Goal: Transaction & Acquisition: Obtain resource

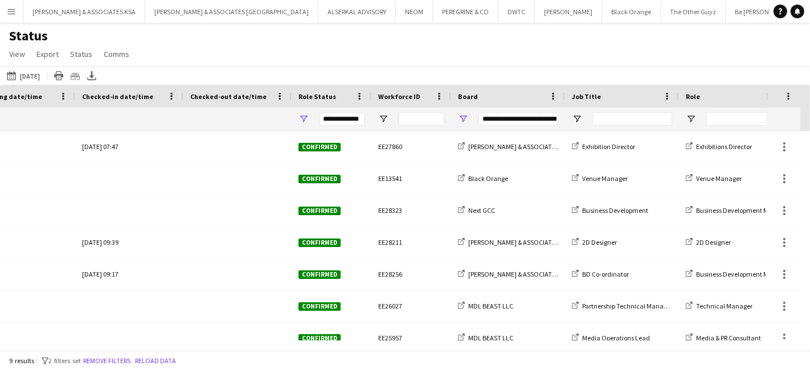
scroll to position [0, 512]
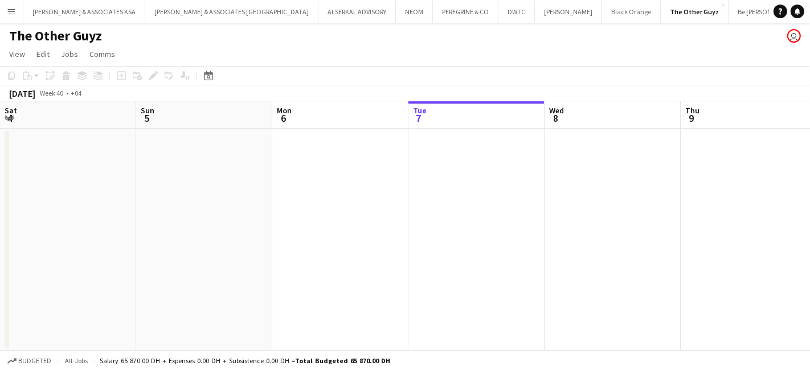
scroll to position [0, 272]
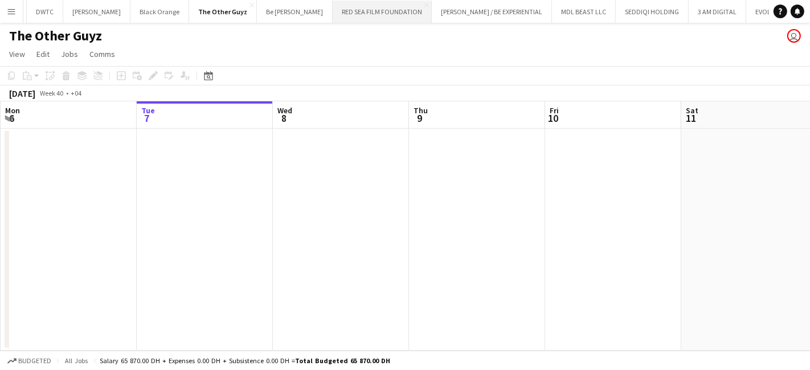
click at [333, 13] on button "RED SEA FILM FOUNDATION Close" at bounding box center [382, 12] width 99 height 22
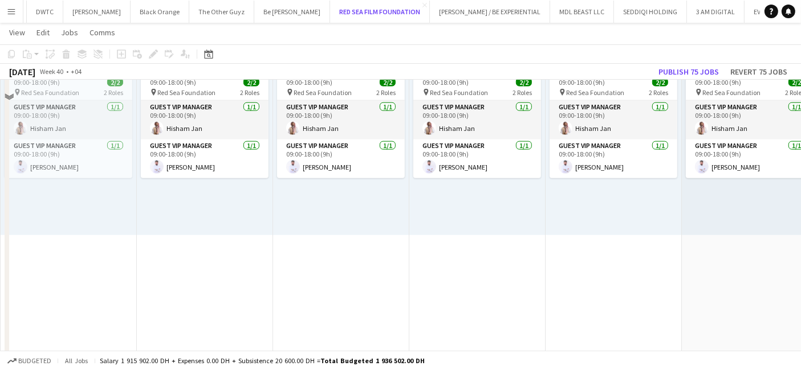
scroll to position [1240, 0]
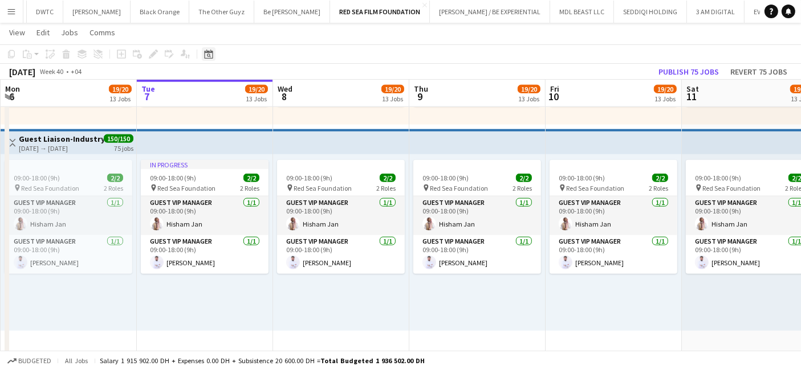
click at [208, 55] on icon "Date picker" at bounding box center [208, 54] width 9 height 9
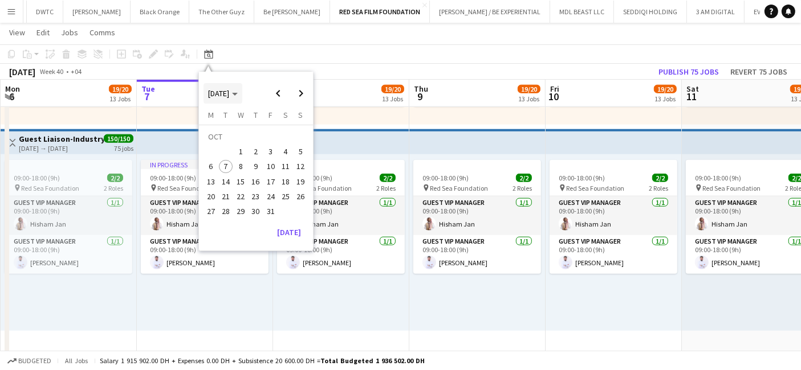
click at [229, 96] on span "[DATE]" at bounding box center [218, 93] width 21 height 10
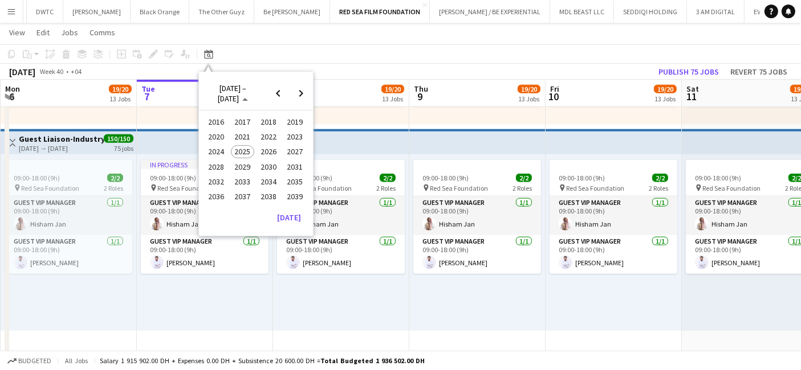
click at [213, 152] on span "2024" at bounding box center [216, 152] width 23 height 14
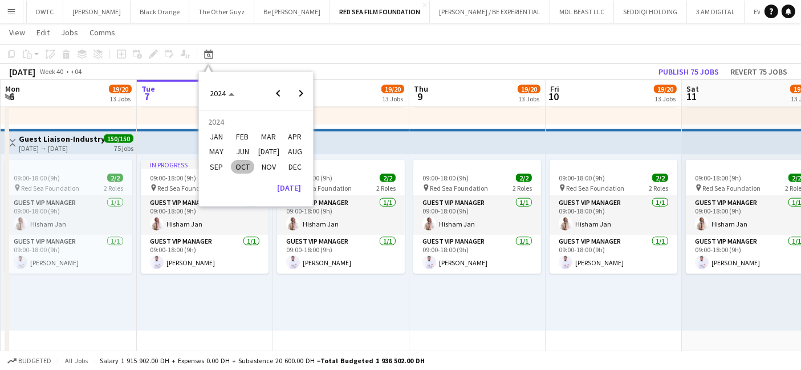
click at [271, 165] on span "NOV" at bounding box center [268, 167] width 23 height 14
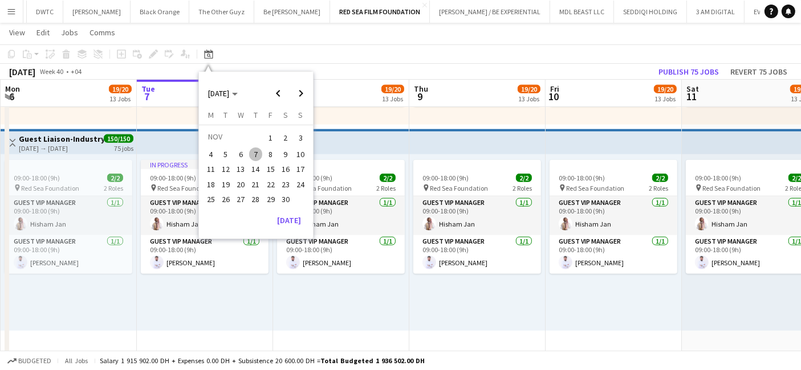
click at [255, 154] on span "7" at bounding box center [256, 155] width 14 height 14
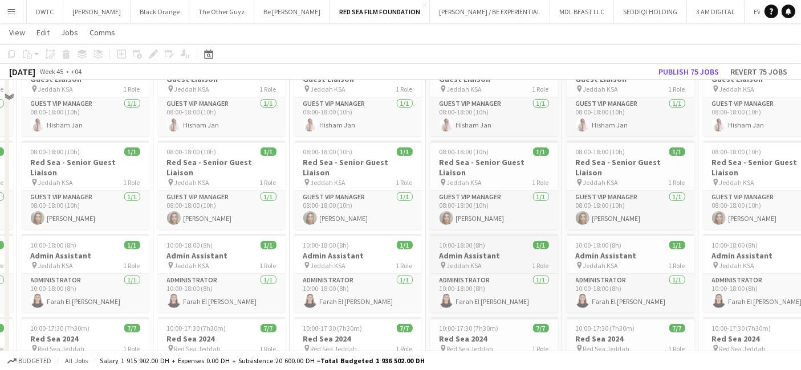
scroll to position [0, 0]
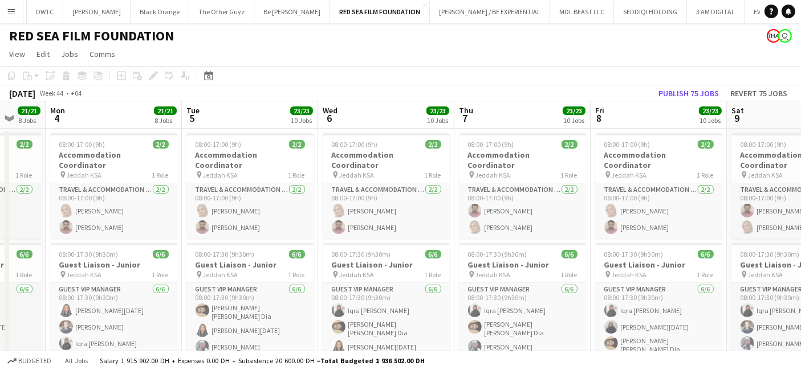
drag, startPoint x: 210, startPoint y: 228, endPoint x: 810, endPoint y: 247, distance: 600.3
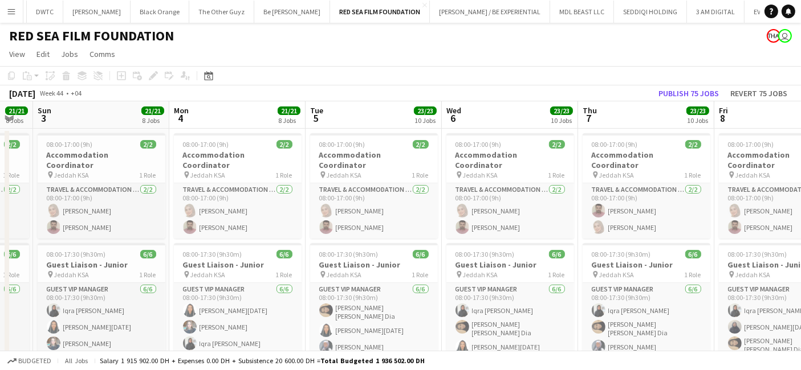
drag, startPoint x: 280, startPoint y: 266, endPoint x: 810, endPoint y: 266, distance: 529.9
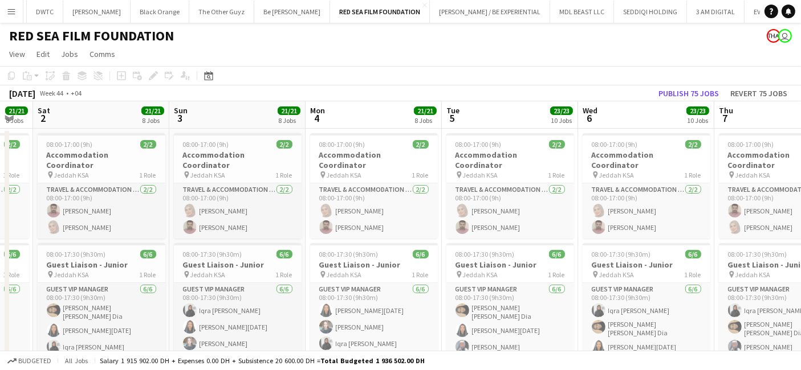
scroll to position [0, 333]
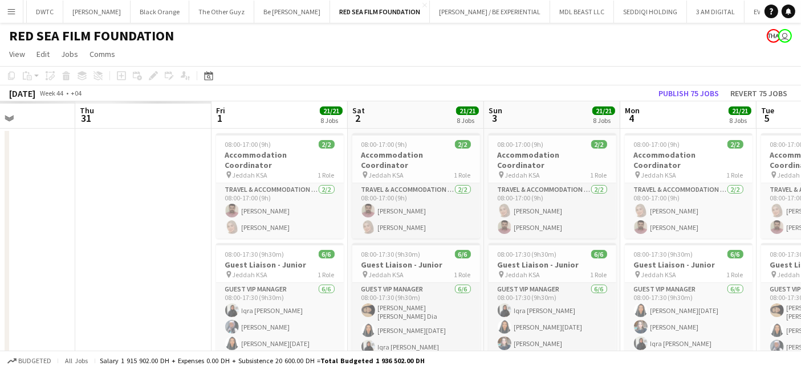
drag, startPoint x: 356, startPoint y: 250, endPoint x: 622, endPoint y: 260, distance: 266.3
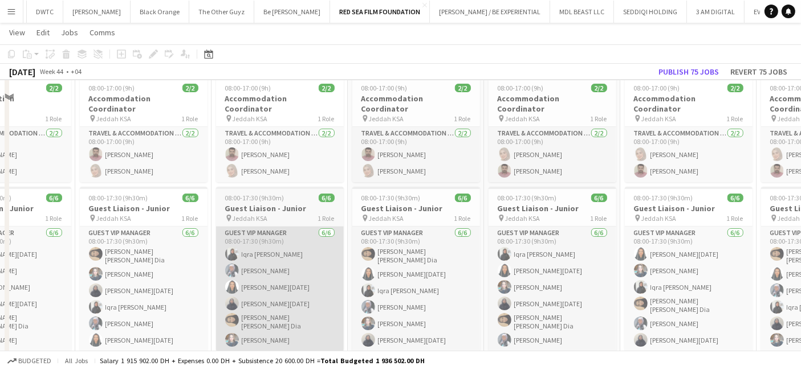
scroll to position [63, 0]
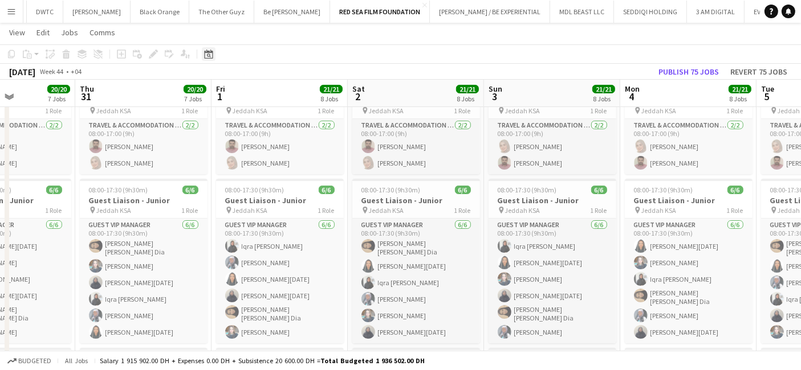
click at [205, 50] on icon "Date picker" at bounding box center [208, 54] width 9 height 9
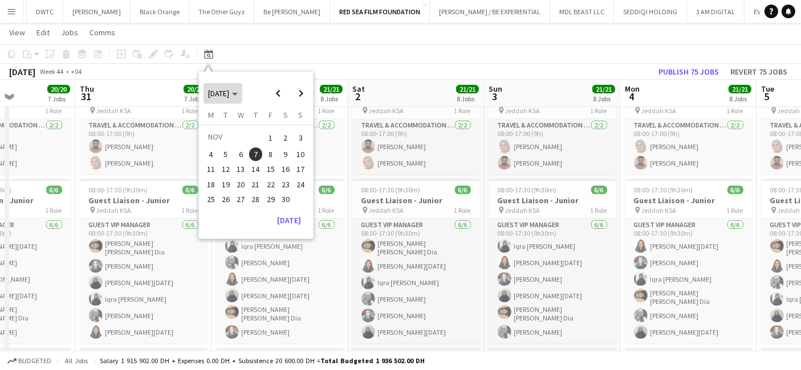
click at [229, 95] on span "[DATE]" at bounding box center [218, 93] width 21 height 10
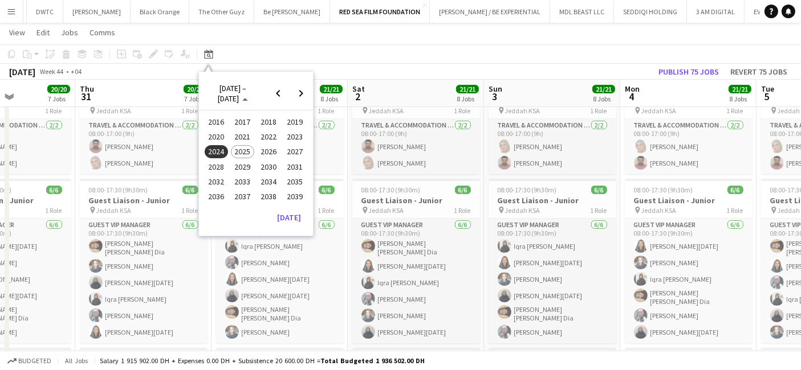
click at [245, 148] on span "2025" at bounding box center [242, 152] width 23 height 14
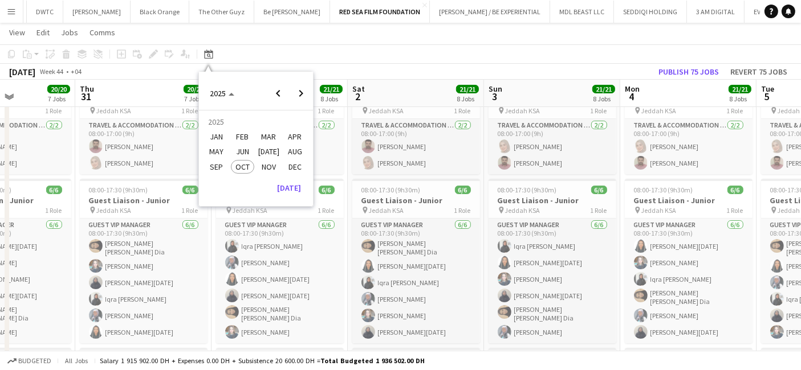
click at [219, 166] on span "SEP" at bounding box center [216, 167] width 23 height 14
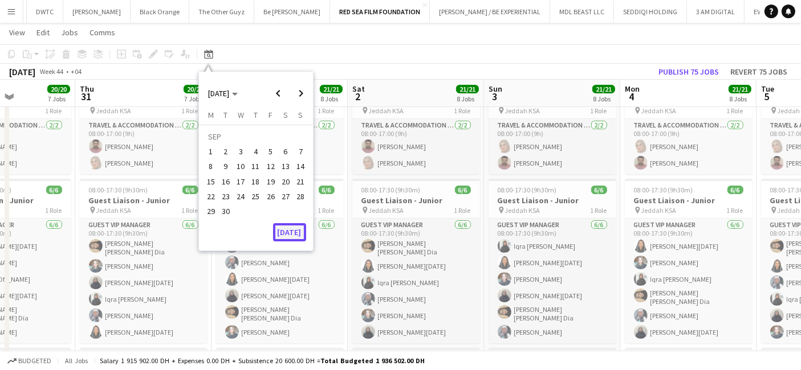
click at [289, 227] on button "[DATE]" at bounding box center [289, 232] width 33 height 18
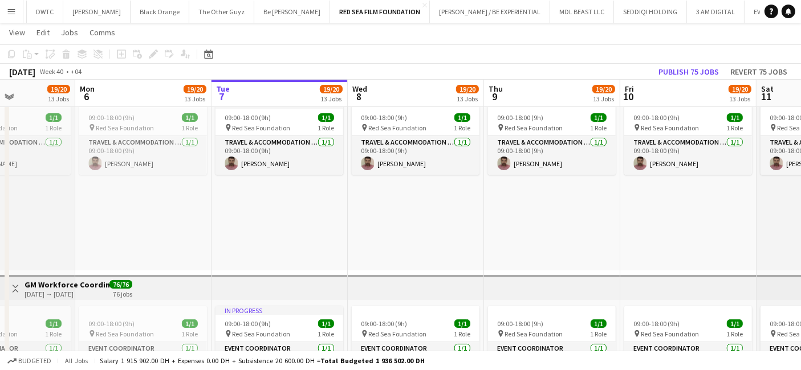
scroll to position [0, 391]
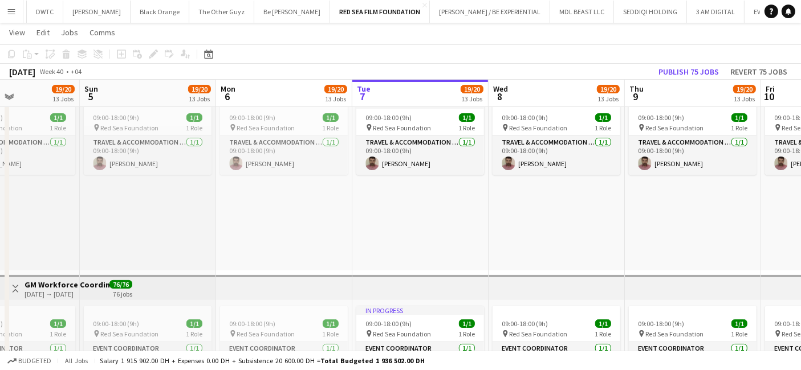
drag, startPoint x: 295, startPoint y: 222, endPoint x: 777, endPoint y: 243, distance: 483.1
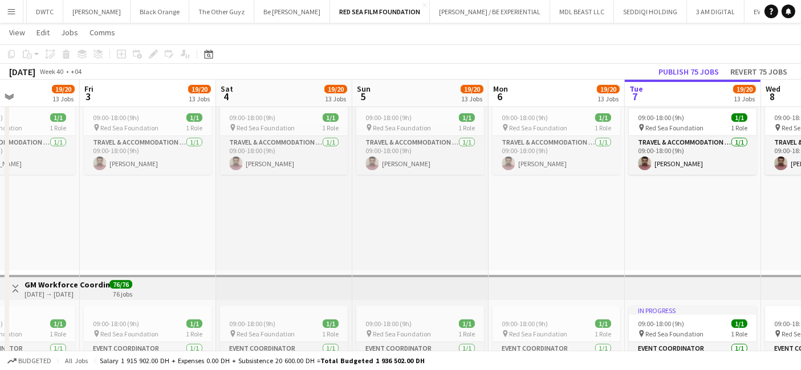
scroll to position [0, 305]
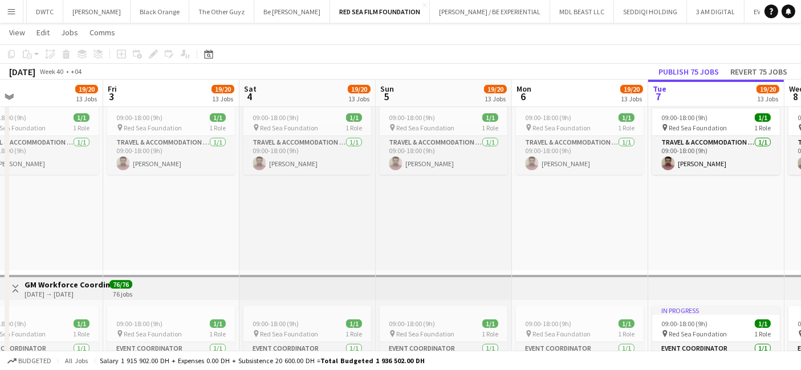
drag, startPoint x: 158, startPoint y: 232, endPoint x: 513, endPoint y: 227, distance: 355.6
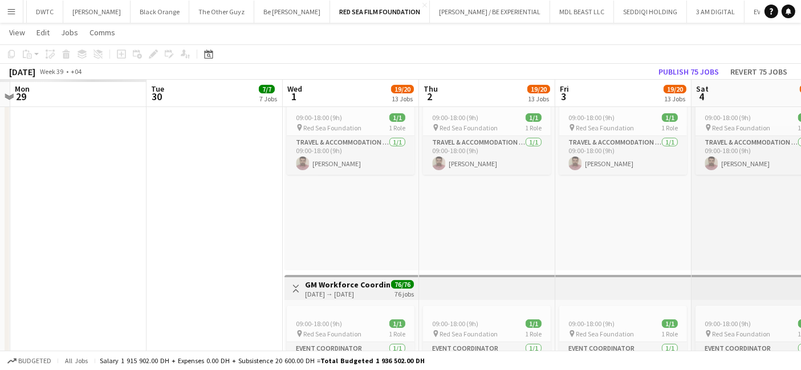
drag, startPoint x: 283, startPoint y: 218, endPoint x: 429, endPoint y: 204, distance: 146.6
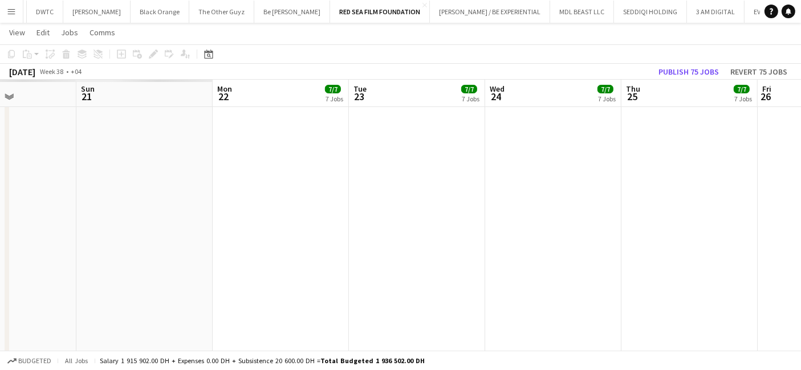
drag, startPoint x: 378, startPoint y: 225, endPoint x: 646, endPoint y: 219, distance: 267.9
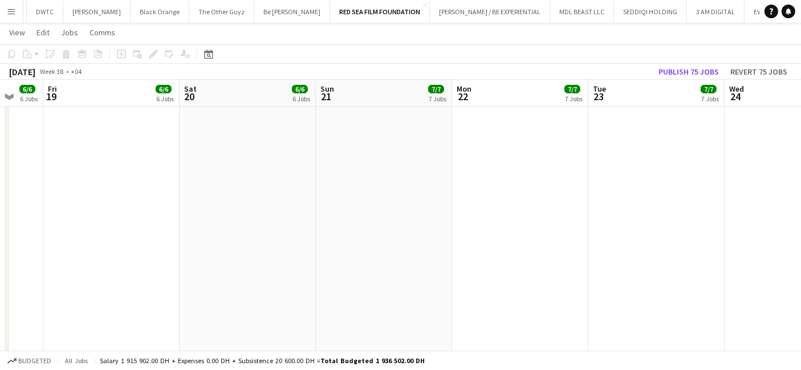
drag, startPoint x: 667, startPoint y: 245, endPoint x: 363, endPoint y: 239, distance: 304.3
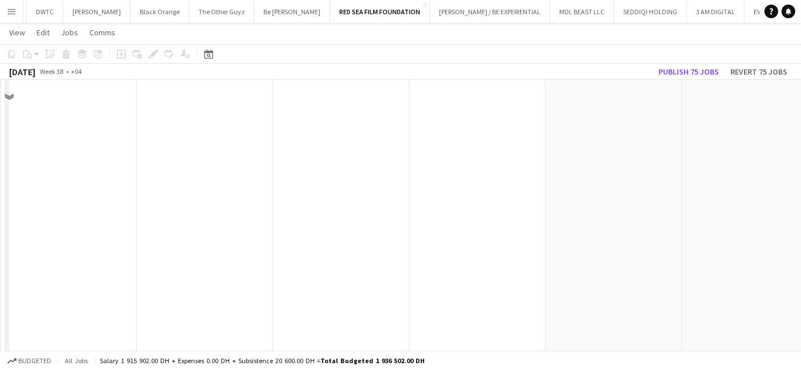
scroll to position [126, 0]
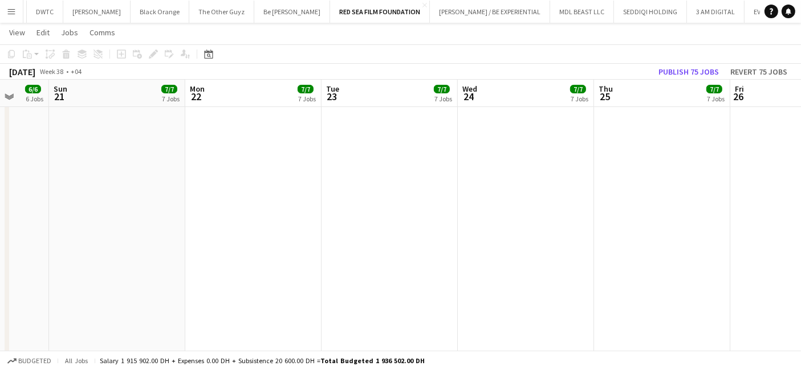
drag, startPoint x: 684, startPoint y: 268, endPoint x: -212, endPoint y: 283, distance: 895.8
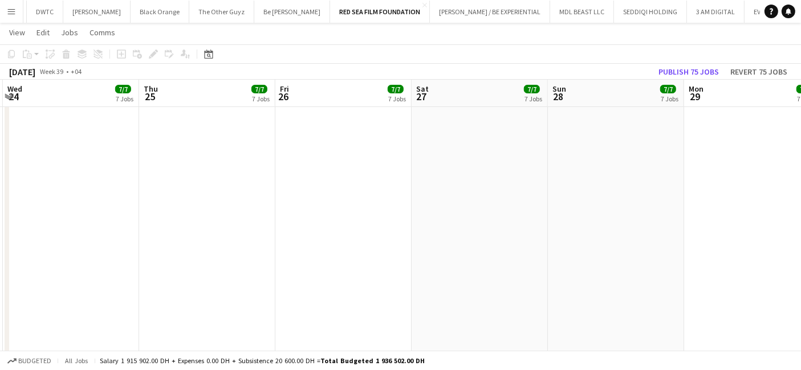
scroll to position [0, 337]
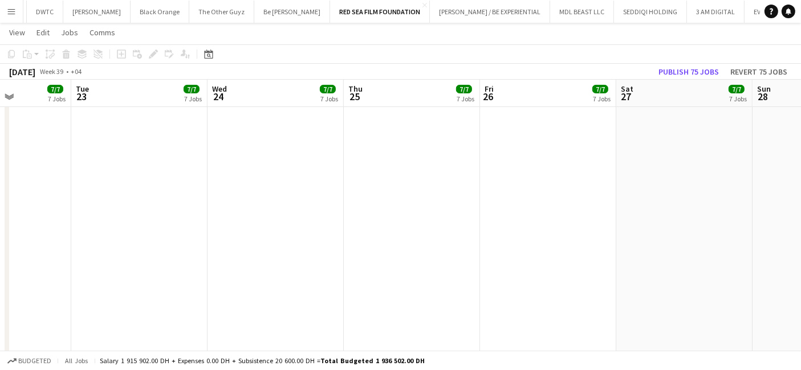
drag, startPoint x: 327, startPoint y: 278, endPoint x: 77, endPoint y: 281, distance: 250.2
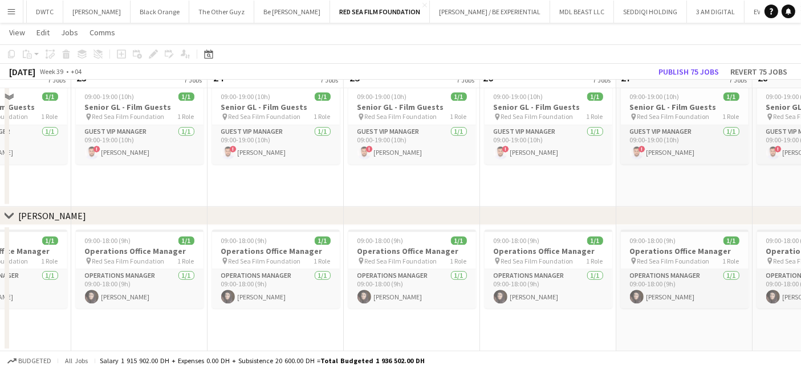
scroll to position [2772, 0]
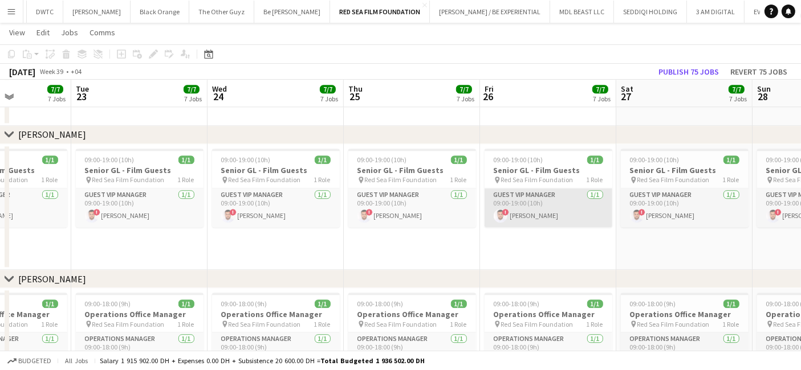
click at [512, 202] on app-card-role "Guest VIP Manager [DATE] 09:00-19:00 (10h) ! Essa Hael" at bounding box center [548, 208] width 128 height 39
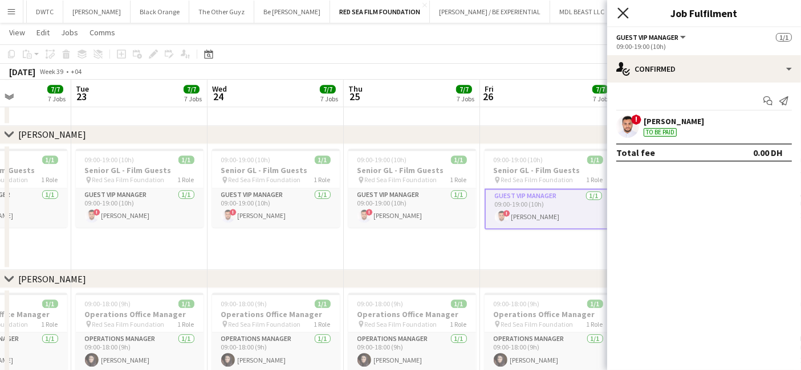
click at [627, 11] on icon "Close pop-in" at bounding box center [622, 12] width 11 height 11
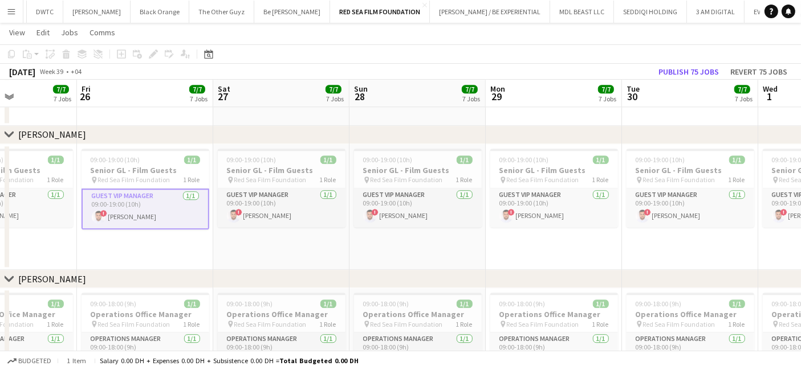
drag, startPoint x: 699, startPoint y: 227, endPoint x: 246, endPoint y: 240, distance: 453.7
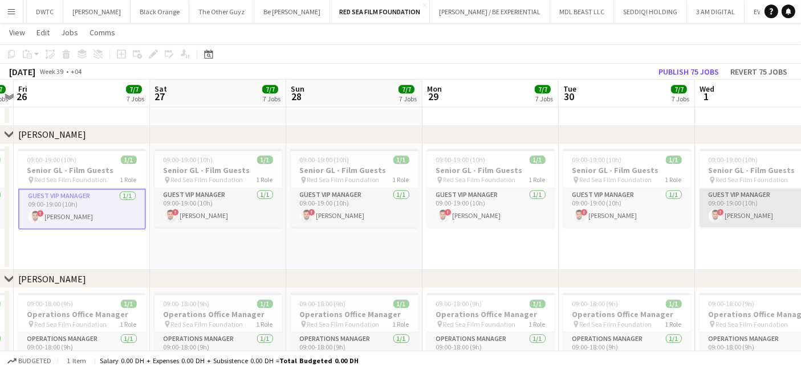
click at [735, 195] on app-card-role "Guest VIP Manager [DATE] 09:00-19:00 (10h) ! Essa Hael" at bounding box center [763, 208] width 128 height 39
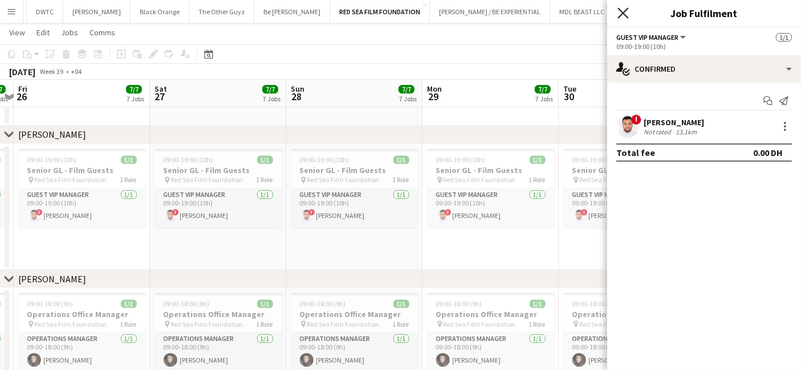
click at [619, 9] on icon "Close pop-in" at bounding box center [622, 12] width 11 height 11
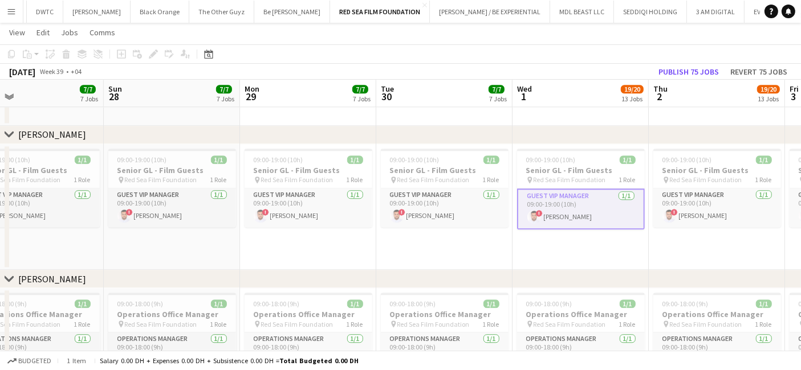
drag, startPoint x: 658, startPoint y: 245, endPoint x: 475, endPoint y: 248, distance: 182.9
click at [584, 258] on app-date-cell "09:00-19:00 (10h) 1/1 Senior GL - Film Guests pin Red Sea Film Foundation 1 Rol…" at bounding box center [580, 207] width 136 height 126
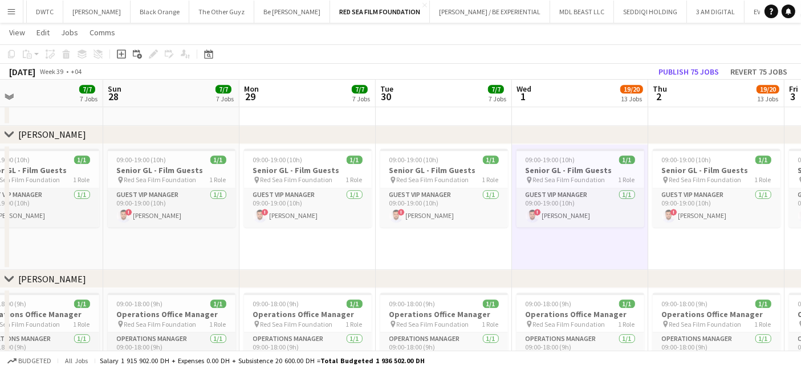
click at [12, 13] on app-icon "Menu" at bounding box center [11, 11] width 9 height 9
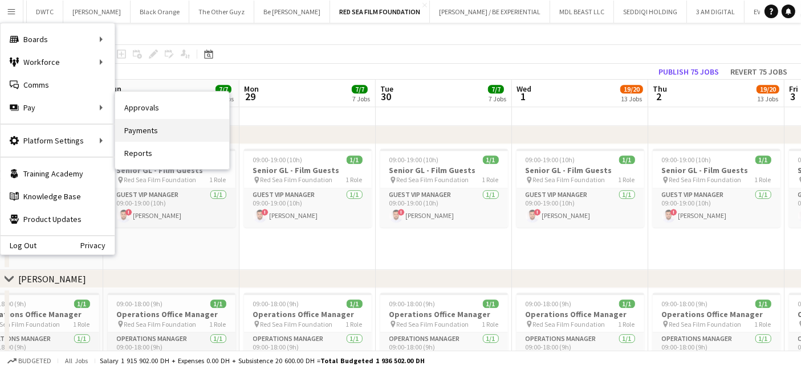
click at [153, 128] on link "Payments" at bounding box center [172, 130] width 114 height 23
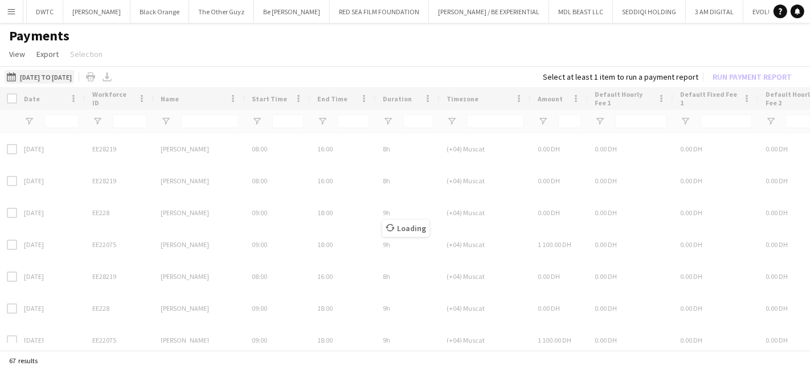
click at [60, 73] on button "[DATE] to [DATE] [DATE] to [DATE]" at bounding box center [40, 77] width 70 height 14
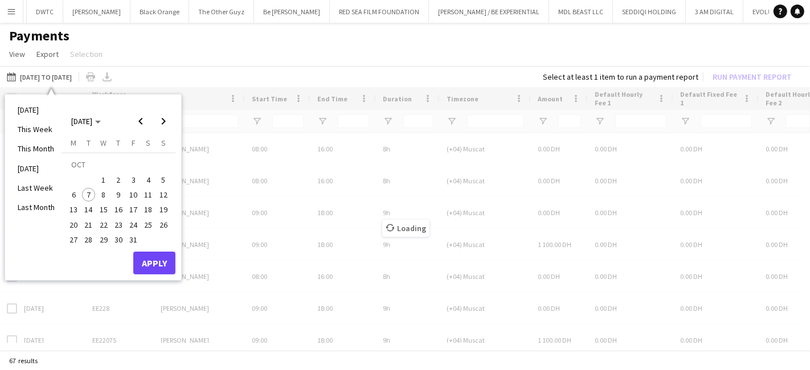
click at [105, 174] on span "1" at bounding box center [104, 180] width 14 height 14
click at [84, 192] on span "7" at bounding box center [89, 195] width 14 height 14
click at [151, 261] on button "Apply" at bounding box center [154, 263] width 42 height 23
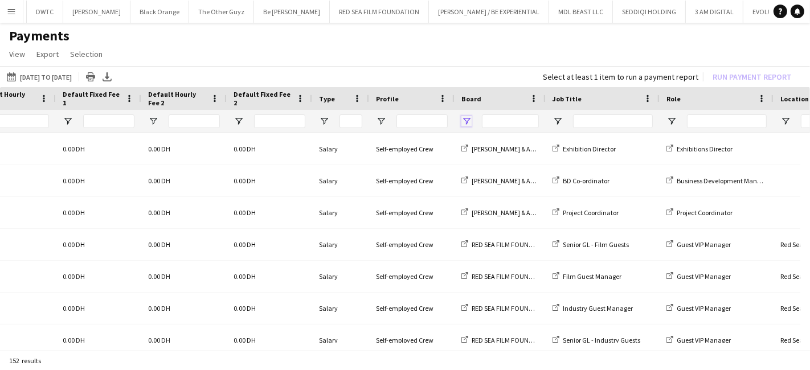
click at [462, 117] on span "Open Filter Menu" at bounding box center [467, 121] width 10 height 10
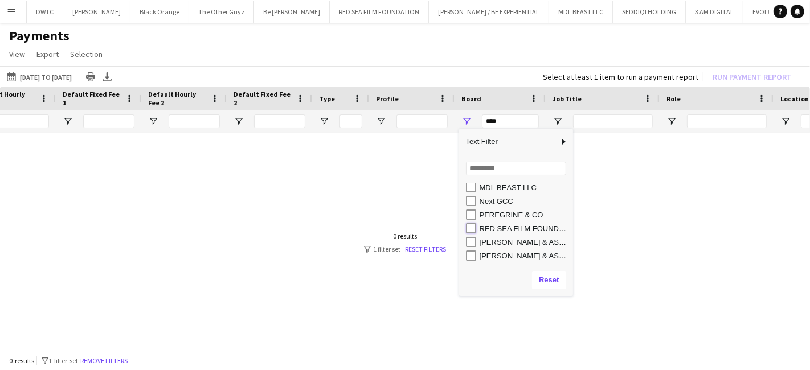
type input "**********"
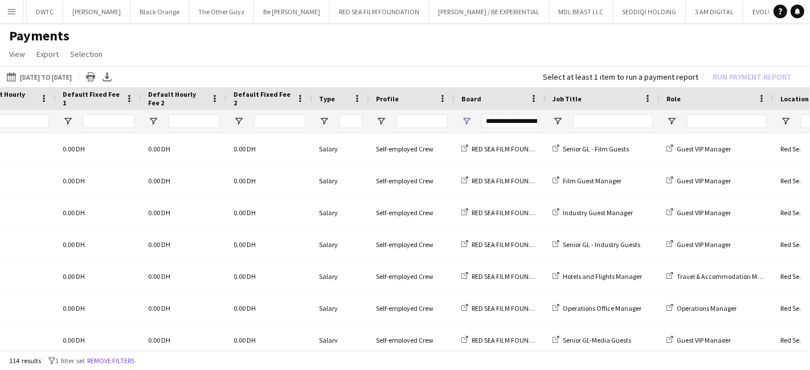
click at [427, 49] on app-page-menu "View Customise view Customise filters Reset Filters Reset View Reset All Export…" at bounding box center [405, 55] width 810 height 22
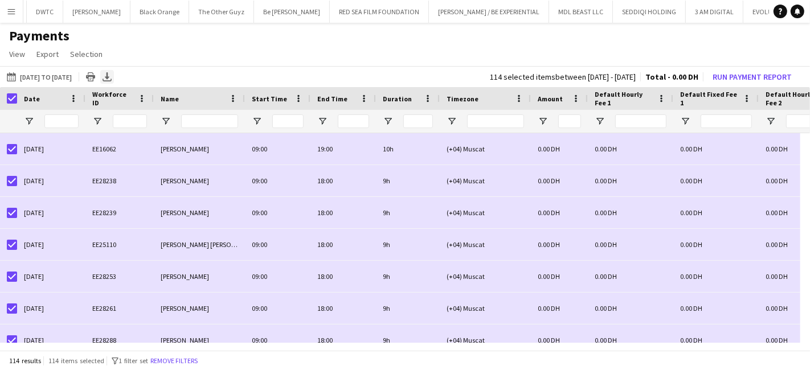
click at [109, 77] on icon at bounding box center [107, 75] width 5 height 7
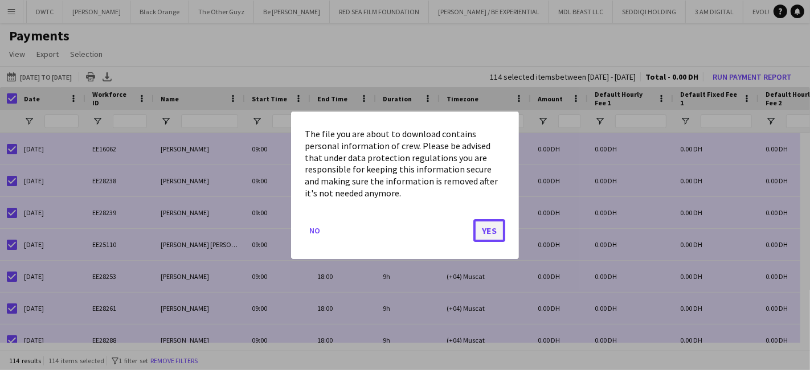
click at [493, 227] on button "Yes" at bounding box center [489, 230] width 32 height 23
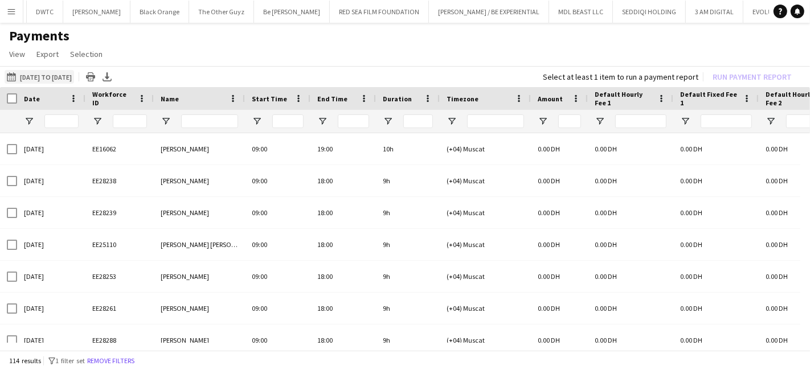
click at [74, 74] on button "[DATE] to [DATE] [DATE] to [DATE]" at bounding box center [40, 77] width 70 height 14
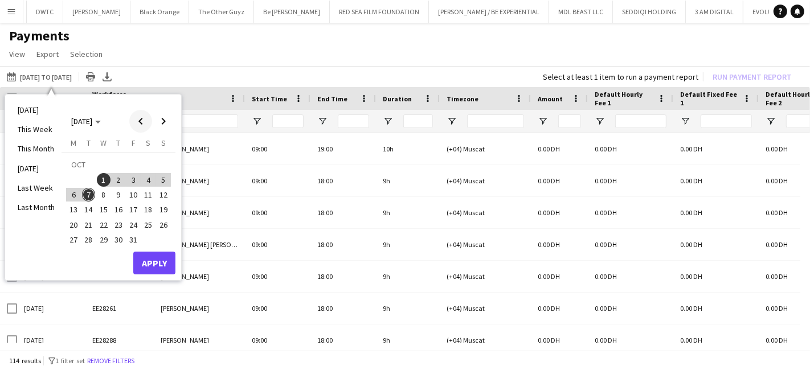
click at [136, 121] on span "Previous month" at bounding box center [140, 121] width 23 height 23
drag, startPoint x: 76, startPoint y: 175, endPoint x: 89, endPoint y: 221, distance: 46.9
click at [76, 176] on span "1" at bounding box center [74, 180] width 14 height 14
click at [91, 240] on span "30" at bounding box center [89, 240] width 14 height 14
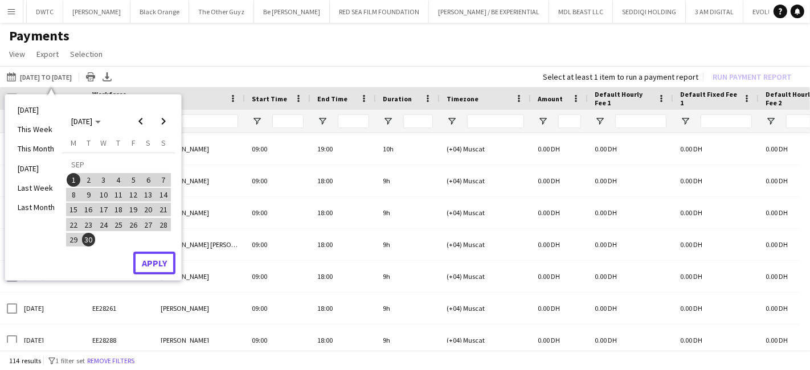
click at [160, 263] on button "Apply" at bounding box center [154, 263] width 42 height 23
